Goal: Information Seeking & Learning: Find specific page/section

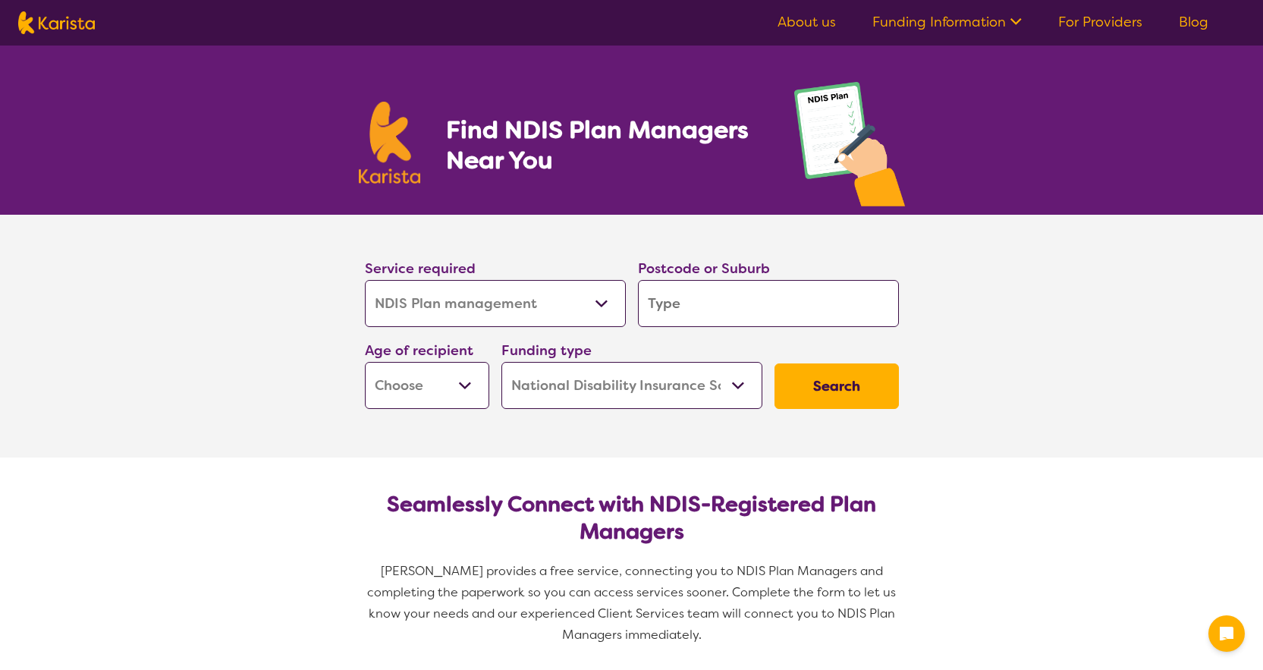
select select "NDIS Plan management"
select select "NDIS"
select select "NDIS Plan management"
select select "NDIS"
click at [548, 310] on select "Allied Health Assistant Assessment ([MEDICAL_DATA] or [MEDICAL_DATA]) Behaviour…" at bounding box center [495, 303] width 261 height 47
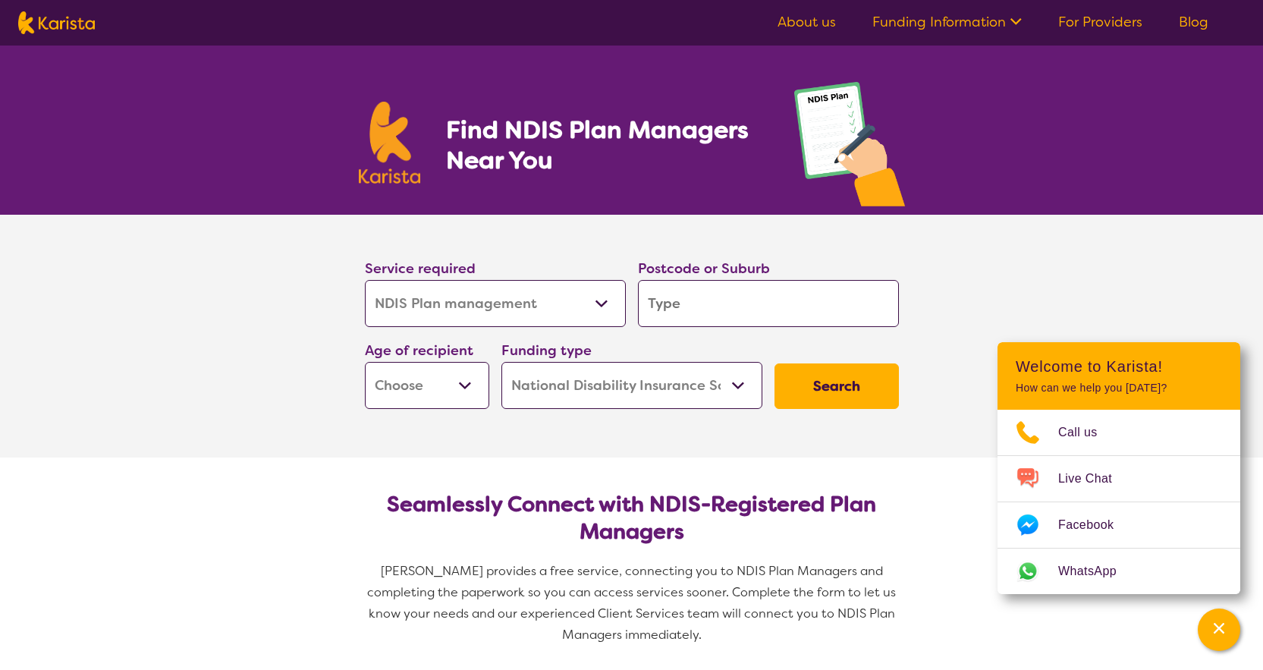
click at [365, 280] on select "Allied Health Assistant Assessment ([MEDICAL_DATA] or [MEDICAL_DATA]) Behaviour…" at bounding box center [495, 303] width 261 height 47
click at [737, 307] on input "search" at bounding box center [768, 303] width 261 height 47
type input "3023"
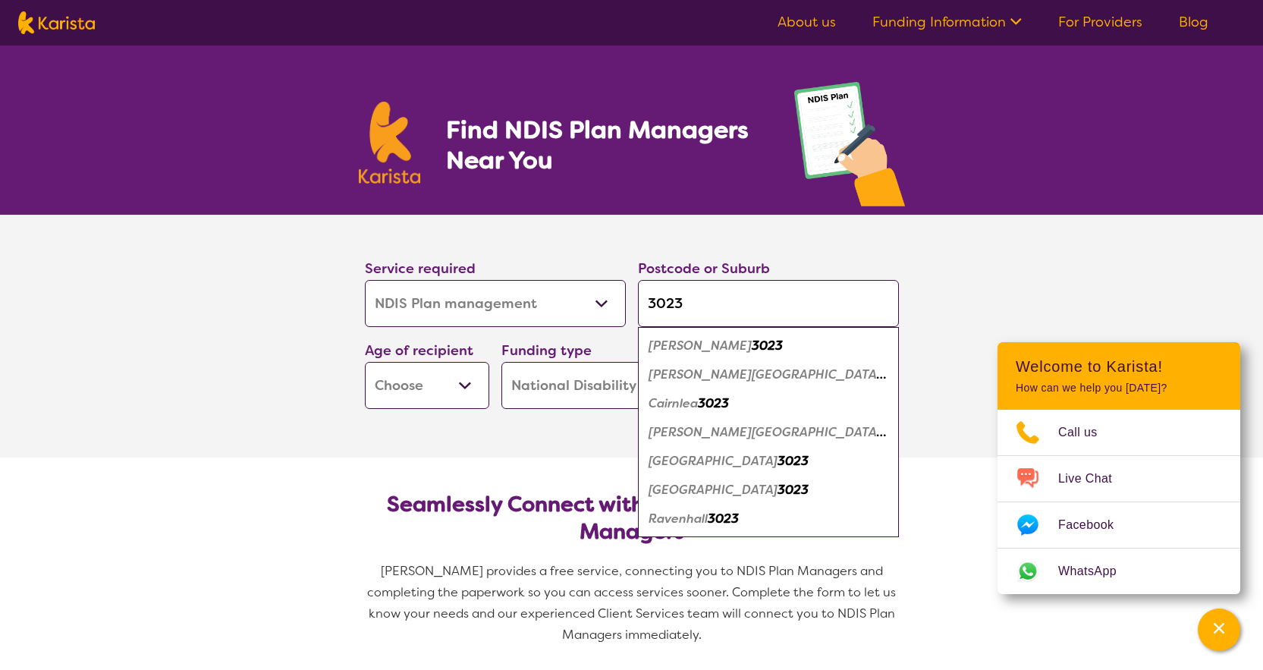
click at [458, 387] on select "Early Childhood - 0 to 9 Child - 10 to 11 Adolescent - 12 to 17 Adult - 18 to 6…" at bounding box center [427, 385] width 124 height 47
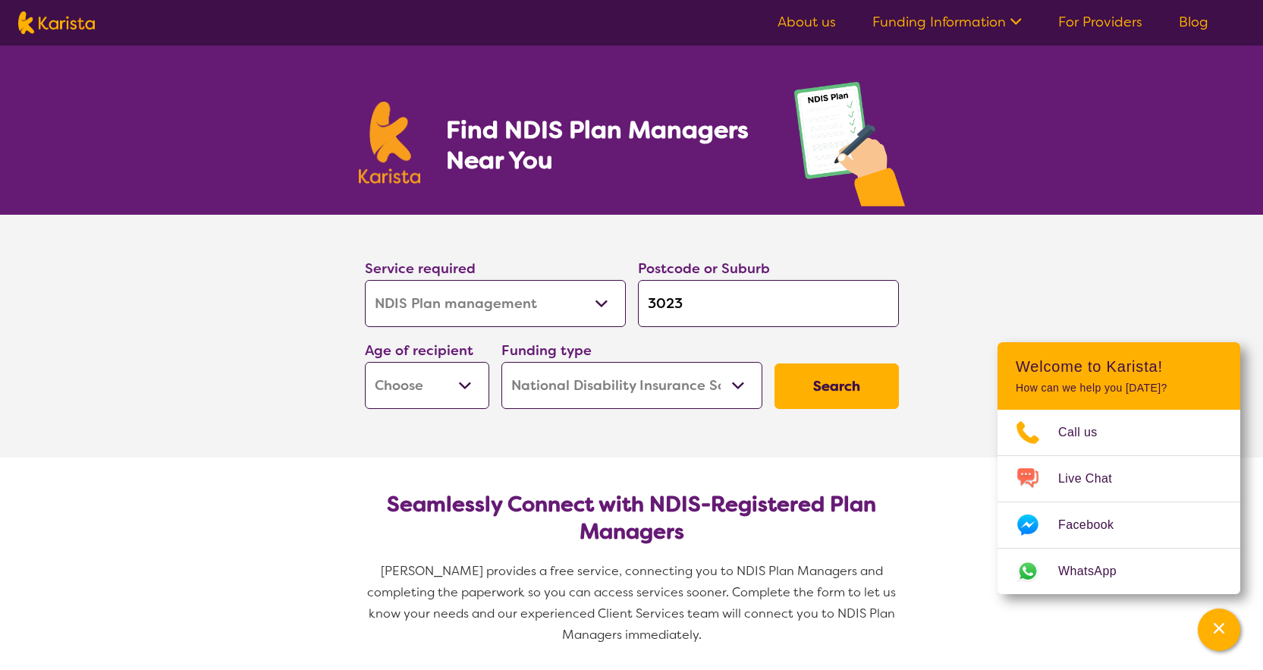
select select "EC"
click at [365, 362] on select "Early Childhood - 0 to 9 Child - 10 to 11 Adolescent - 12 to 17 Adult - 18 to 6…" at bounding box center [427, 385] width 124 height 47
select select "EC"
click at [621, 386] on select "Home Care Package (HCP) National Disability Insurance Scheme (NDIS) I don't know" at bounding box center [631, 385] width 261 height 47
click at [501, 362] on select "Home Care Package (HCP) National Disability Insurance Scheme (NDIS) I don't know" at bounding box center [631, 385] width 261 height 47
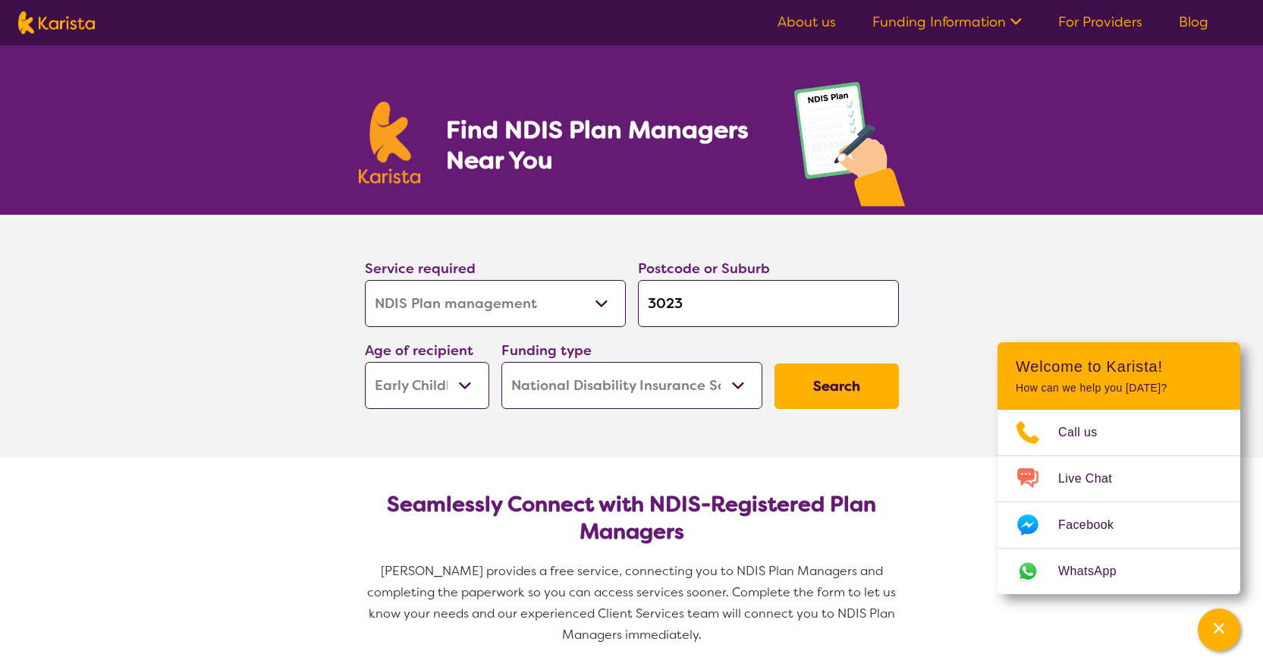
click at [825, 386] on button "Search" at bounding box center [837, 386] width 124 height 46
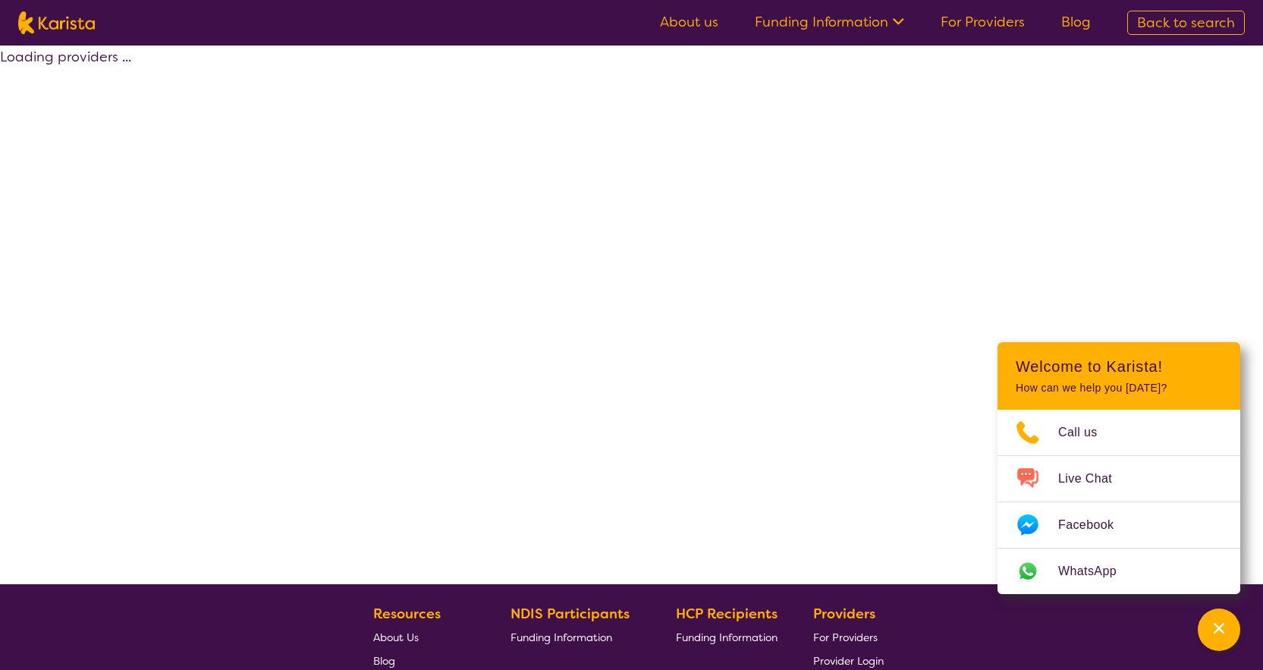
select select "by_score"
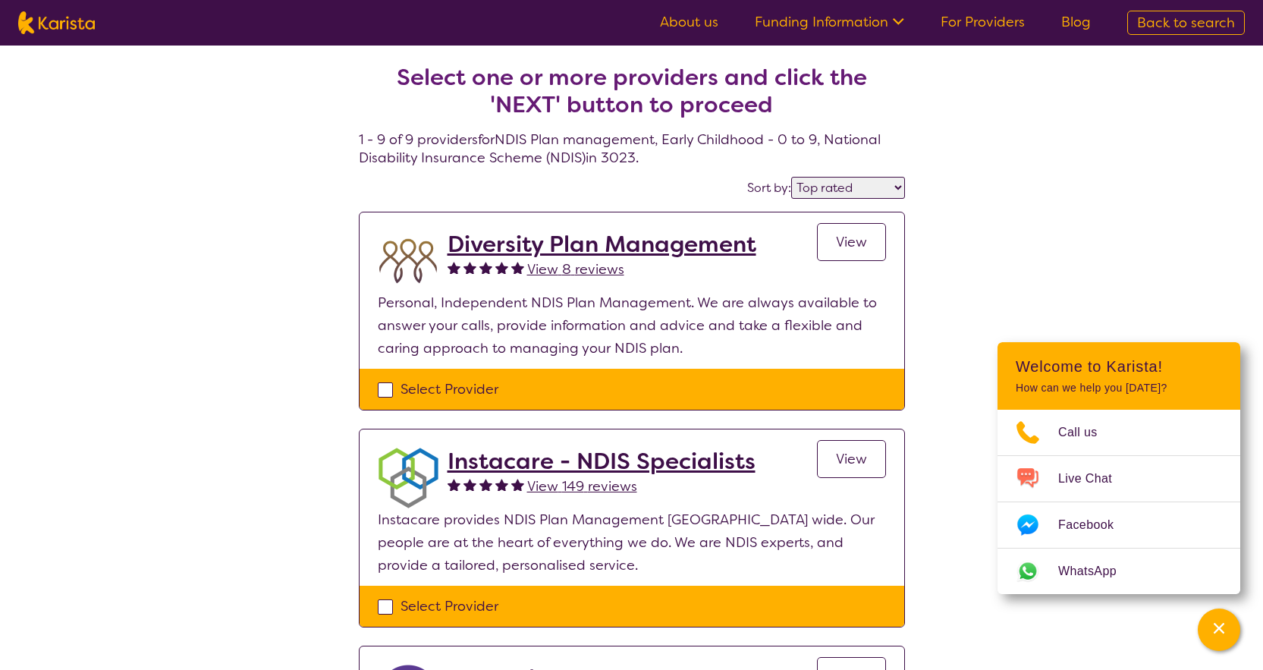
select select "NDIS Plan management"
select select "EC"
select select "NDIS"
select select "NDIS Plan management"
select select "EC"
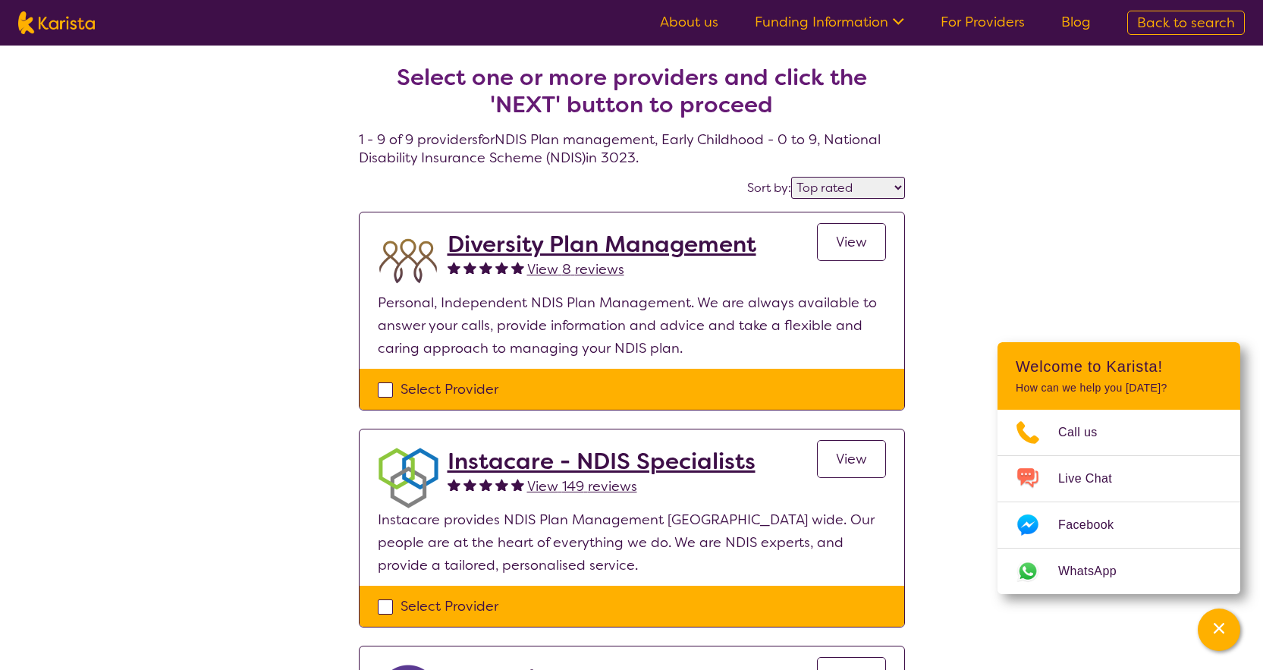
select select "NDIS"
